Goal: Information Seeking & Learning: Learn about a topic

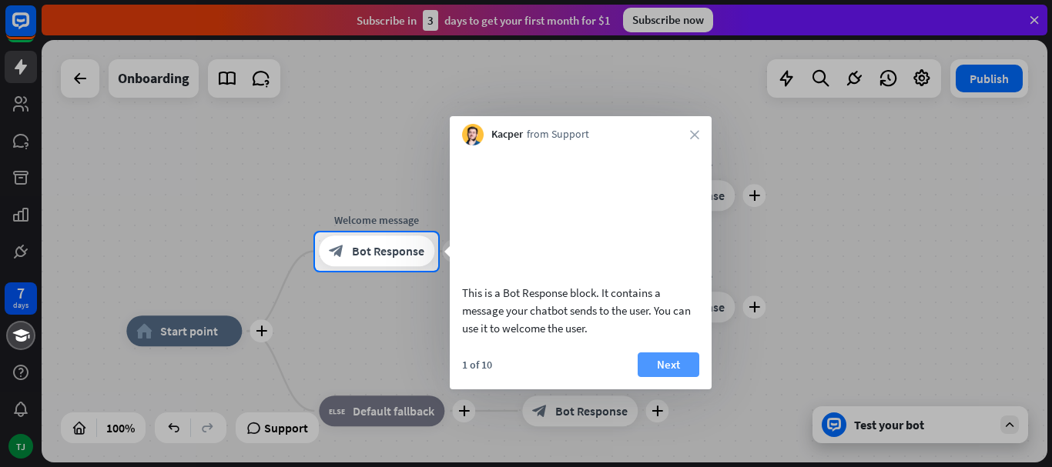
click at [659, 353] on button "Next" at bounding box center [668, 365] width 62 height 25
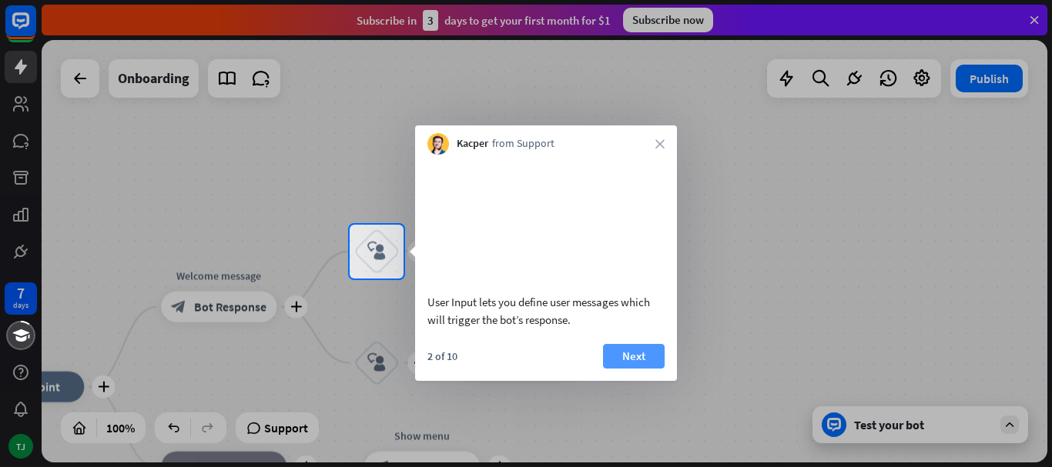
click at [635, 355] on button "Next" at bounding box center [634, 356] width 62 height 25
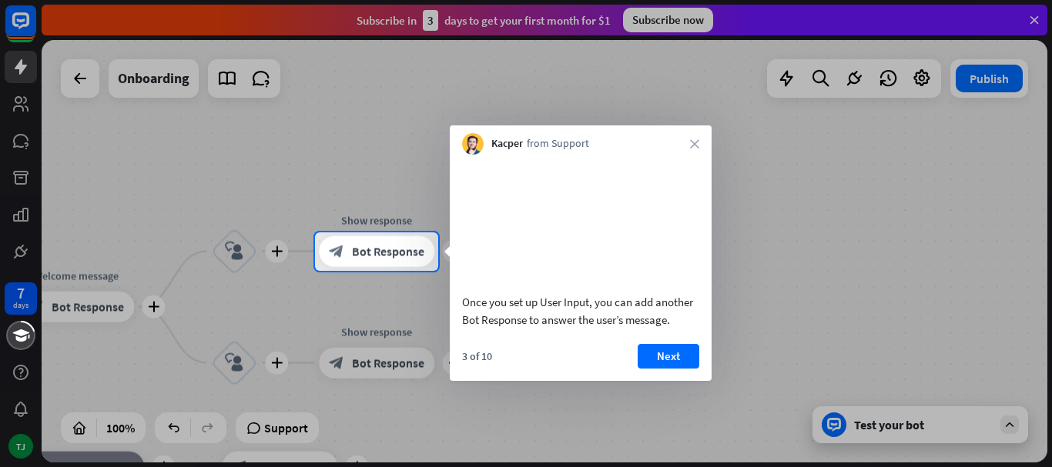
click at [692, 137] on div "Kacper from Support close" at bounding box center [581, 139] width 262 height 29
click at [693, 148] on icon "close" at bounding box center [694, 143] width 9 height 9
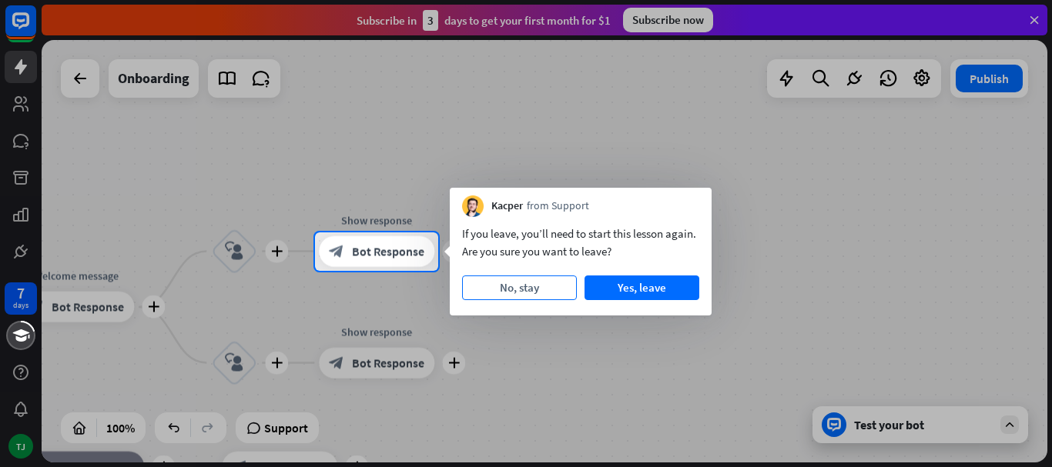
click at [555, 282] on button "No, stay" at bounding box center [519, 288] width 115 height 25
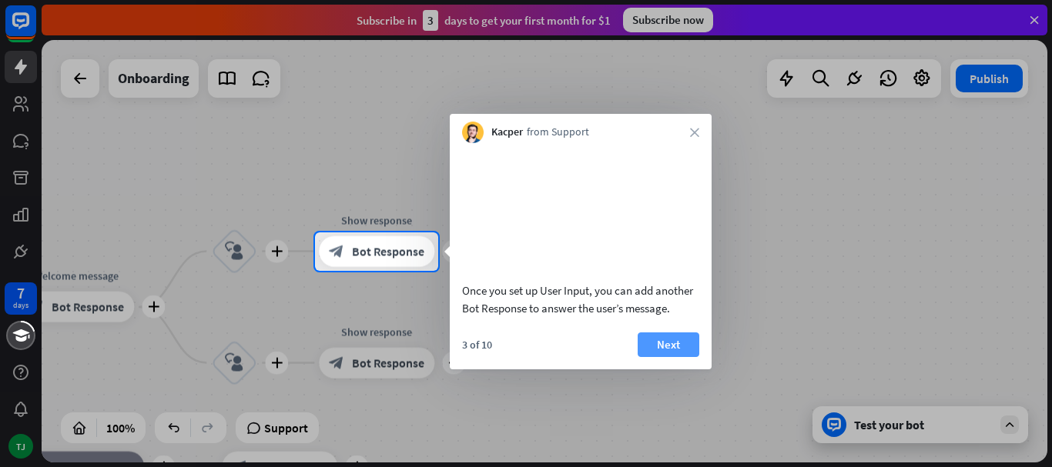
click at [656, 357] on button "Next" at bounding box center [668, 345] width 62 height 25
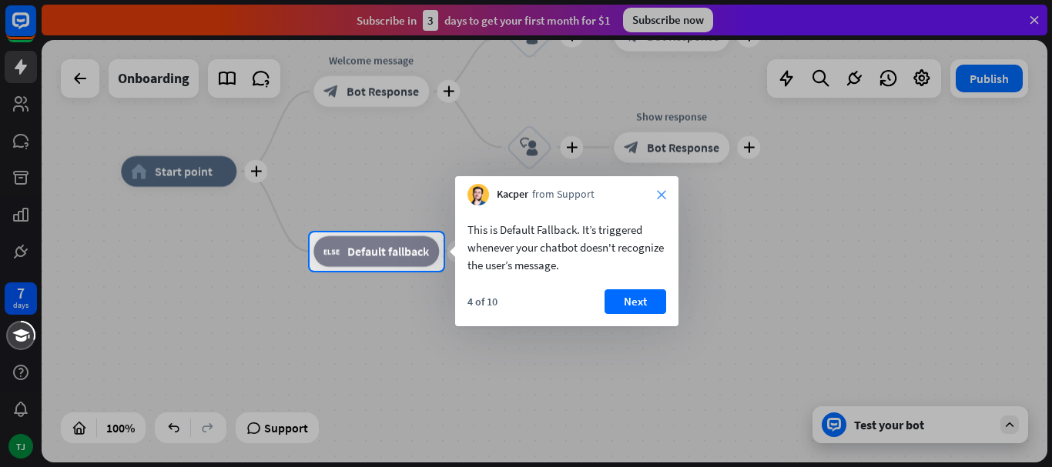
click at [663, 192] on icon "close" at bounding box center [661, 194] width 9 height 9
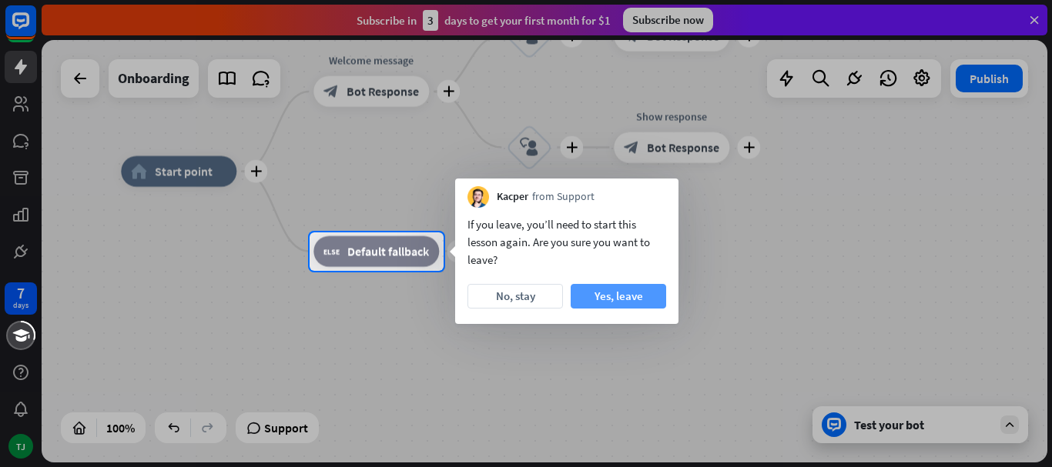
click at [615, 291] on button "Yes, leave" at bounding box center [618, 296] width 95 height 25
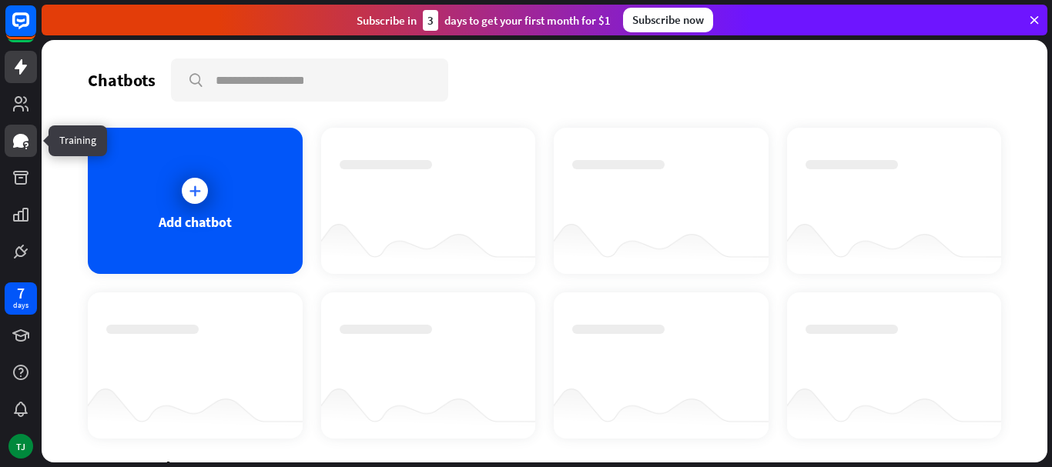
click at [17, 142] on icon at bounding box center [20, 141] width 15 height 14
